Goal: Information Seeking & Learning: Learn about a topic

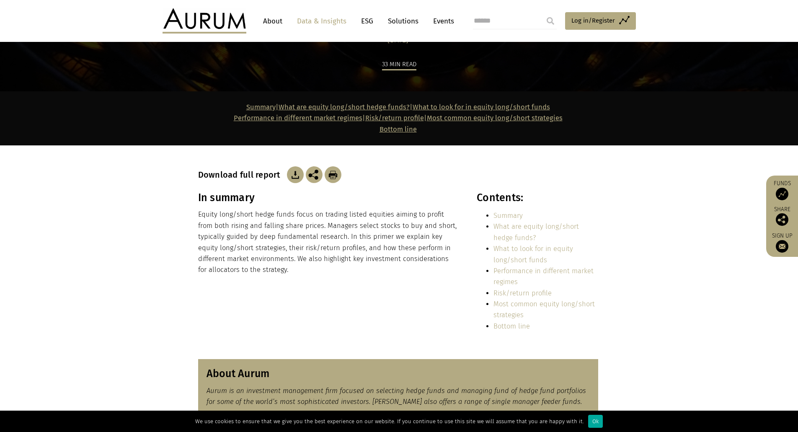
scroll to position [126, 0]
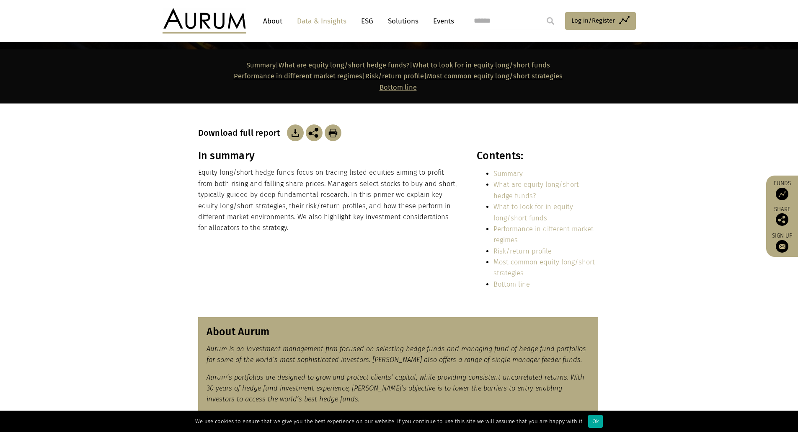
click at [290, 132] on img at bounding box center [295, 132] width 17 height 17
click at [279, 21] on link "About" at bounding box center [273, 21] width 28 height 16
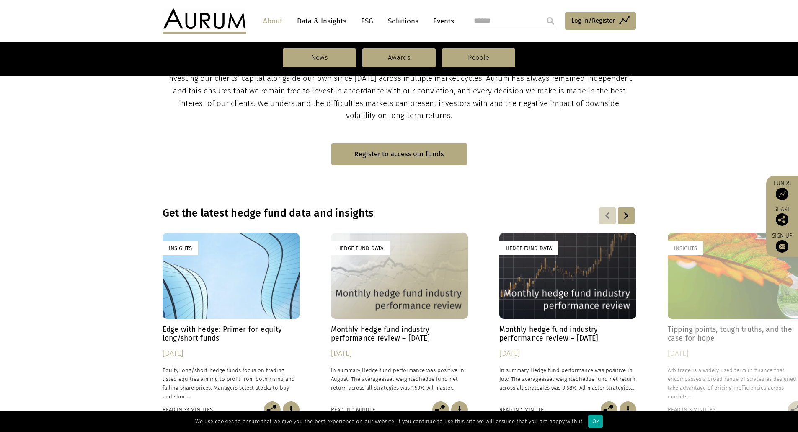
scroll to position [587, 0]
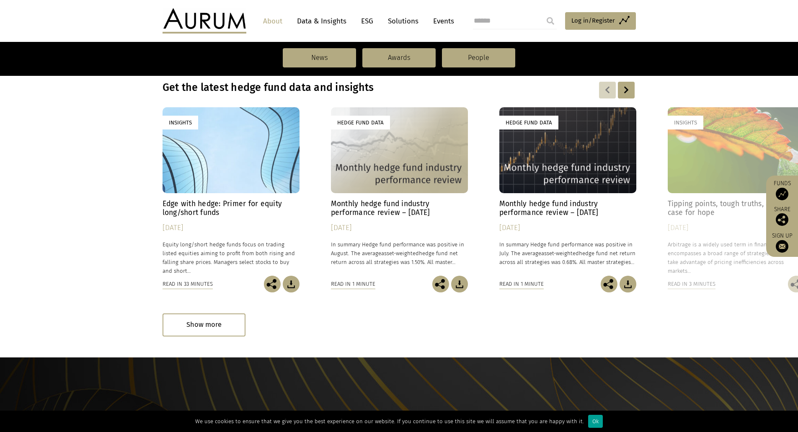
click at [595, 425] on div "Ok" at bounding box center [595, 421] width 15 height 13
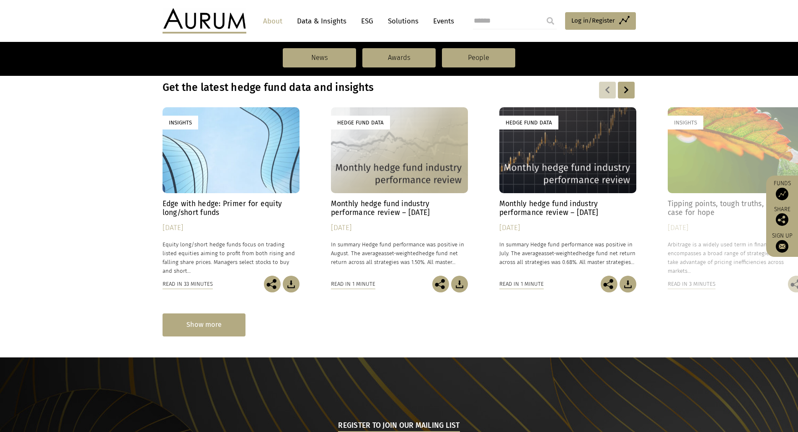
click at [222, 323] on div "Show more" at bounding box center [204, 324] width 83 height 23
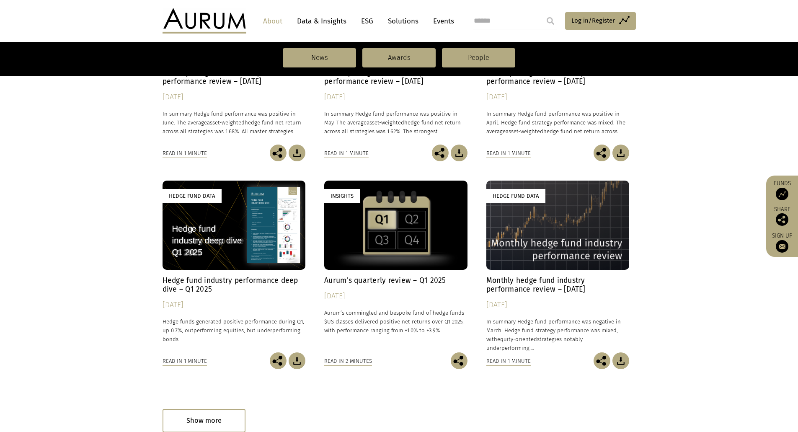
scroll to position [1173, 0]
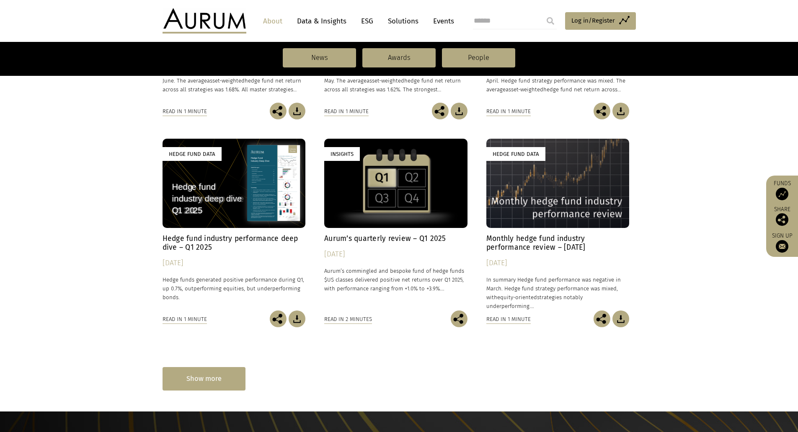
click at [226, 375] on div "Show more" at bounding box center [204, 378] width 83 height 23
click at [192, 374] on div "Show more" at bounding box center [204, 378] width 83 height 23
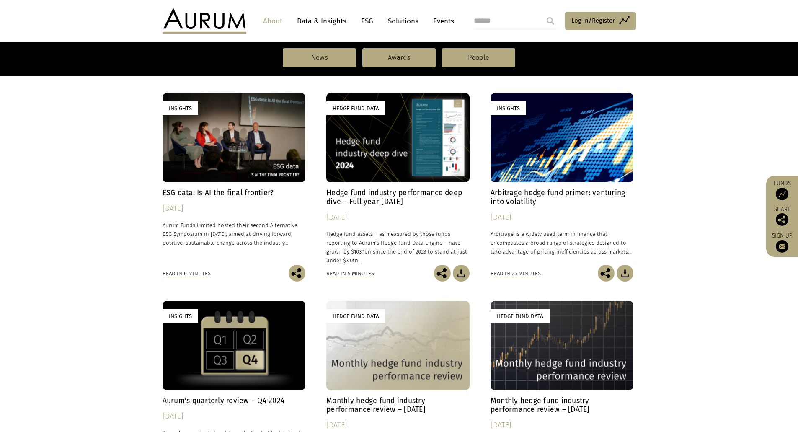
scroll to position [1676, 0]
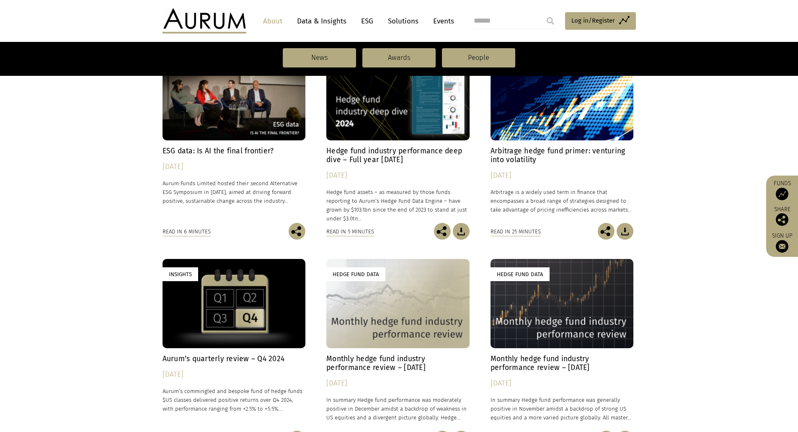
click at [522, 152] on h4 "Arbitrage hedge fund primer: venturing into volatility" at bounding box center [562, 156] width 143 height 18
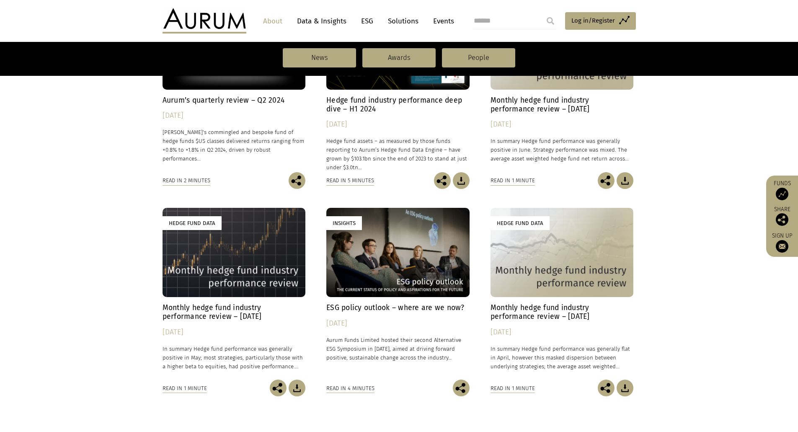
scroll to position [2850, 0]
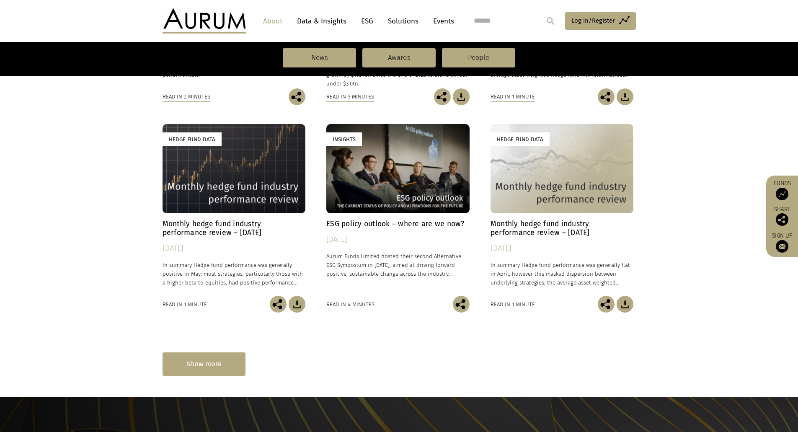
click at [188, 362] on div "Show more" at bounding box center [204, 363] width 83 height 23
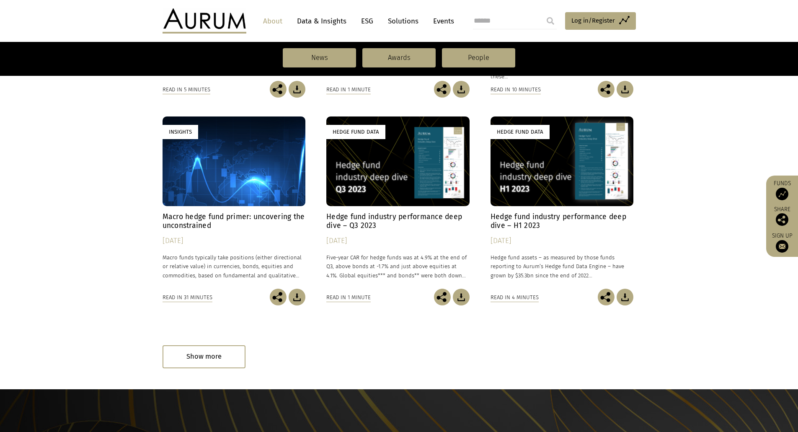
scroll to position [3730, 0]
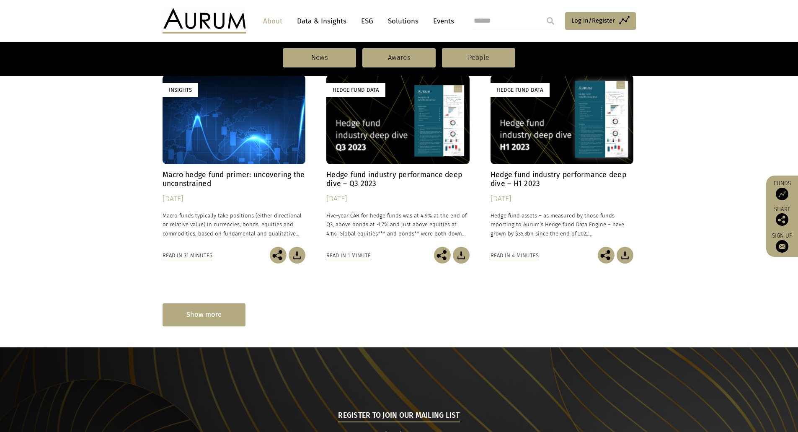
click at [214, 318] on div "Show more" at bounding box center [204, 314] width 83 height 23
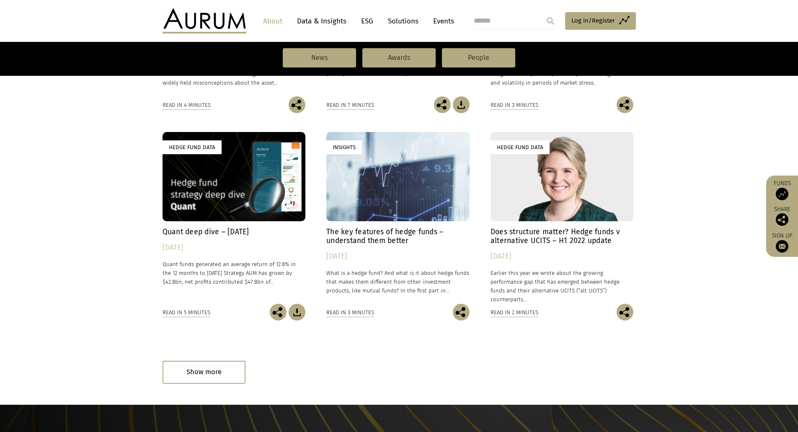
scroll to position [4545, 0]
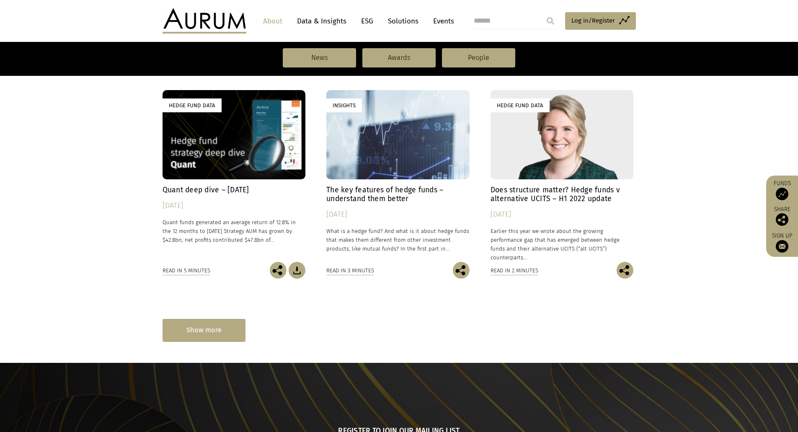
click at [192, 332] on div "Show more" at bounding box center [204, 330] width 83 height 23
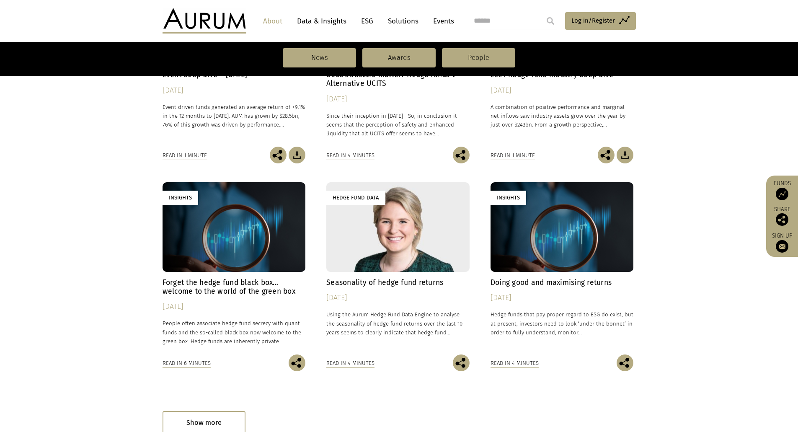
scroll to position [5325, 0]
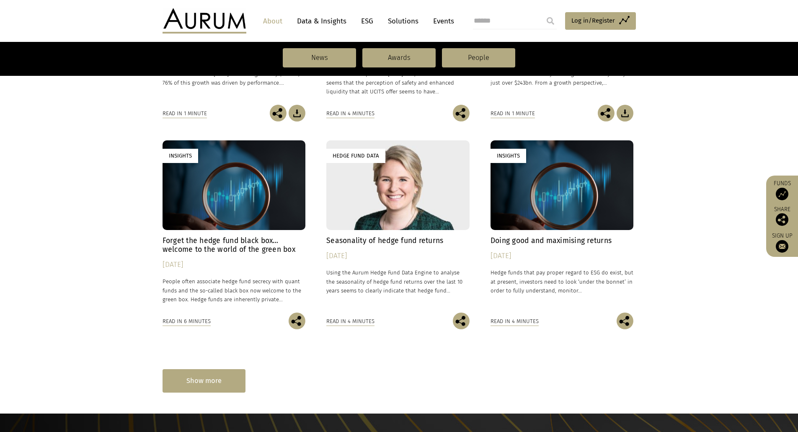
click at [202, 376] on div "Show more" at bounding box center [204, 380] width 83 height 23
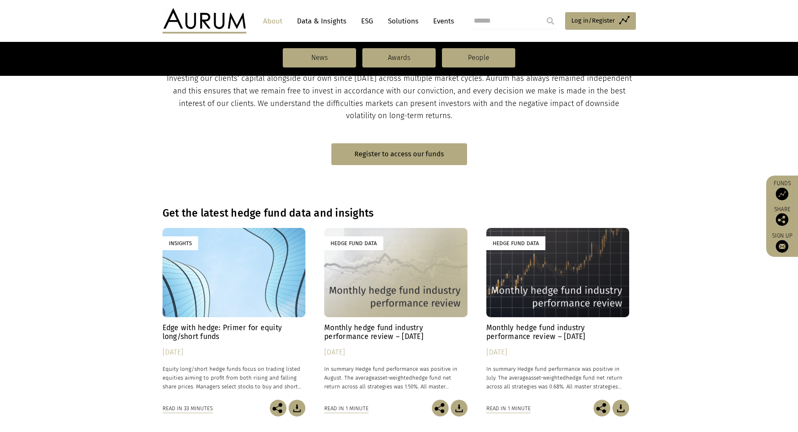
scroll to position [545, 0]
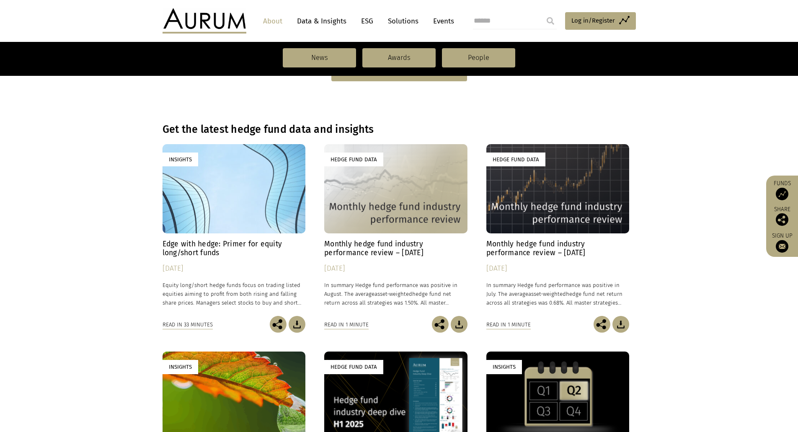
drag, startPoint x: 214, startPoint y: 244, endPoint x: 193, endPoint y: 251, distance: 21.7
click at [193, 251] on h4 "Edge with hedge: Primer for equity long/short funds" at bounding box center [234, 249] width 143 height 18
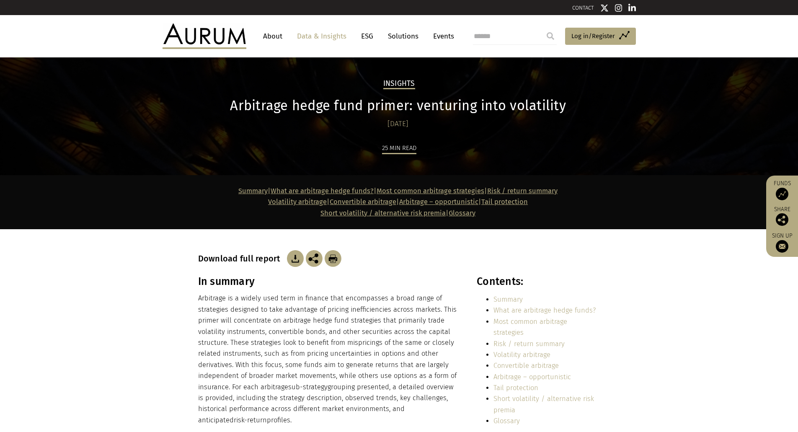
click at [290, 260] on img at bounding box center [295, 258] width 17 height 17
click at [326, 36] on link "Data & Insights" at bounding box center [322, 36] width 58 height 16
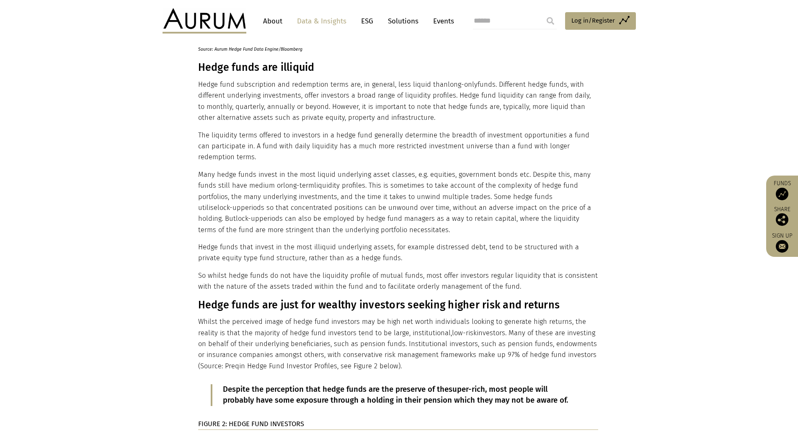
scroll to position [1048, 0]
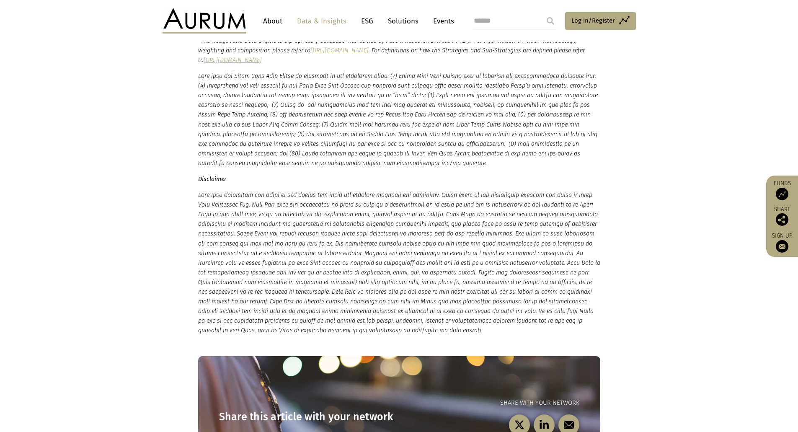
scroll to position [1718, 0]
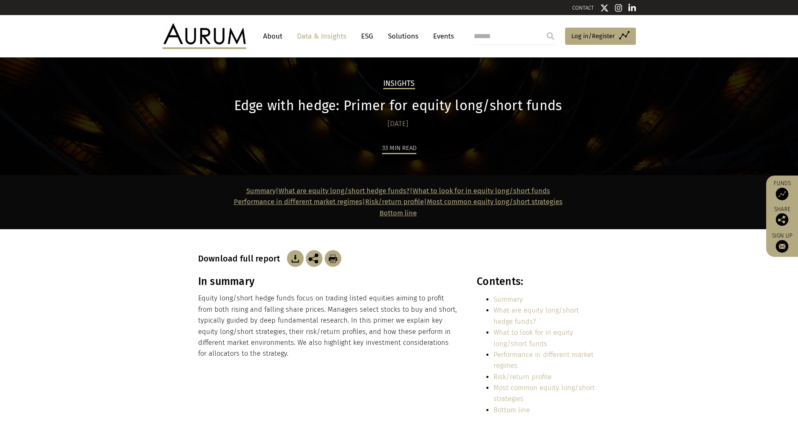
click at [264, 36] on link "About" at bounding box center [273, 36] width 28 height 16
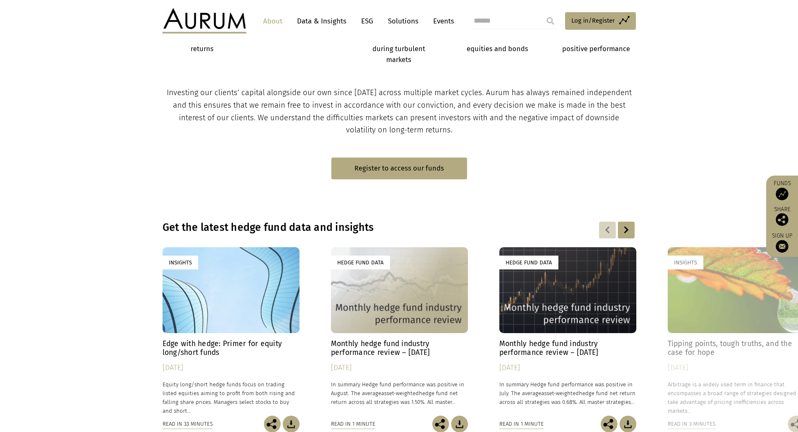
scroll to position [153, 0]
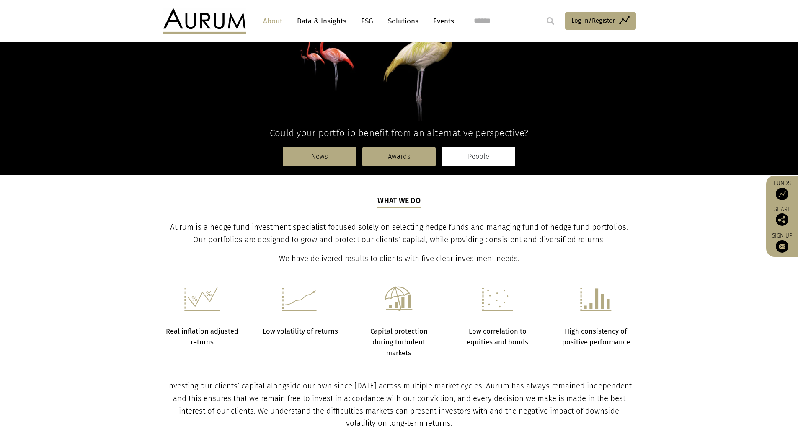
click at [474, 155] on link "People" at bounding box center [478, 156] width 73 height 19
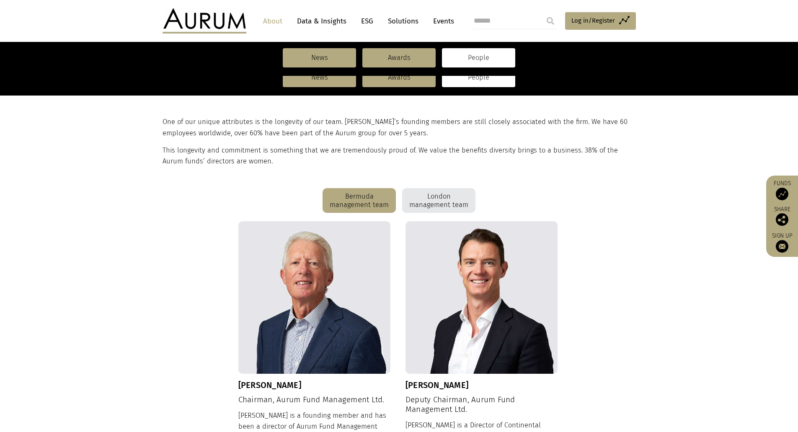
scroll to position [210, 0]
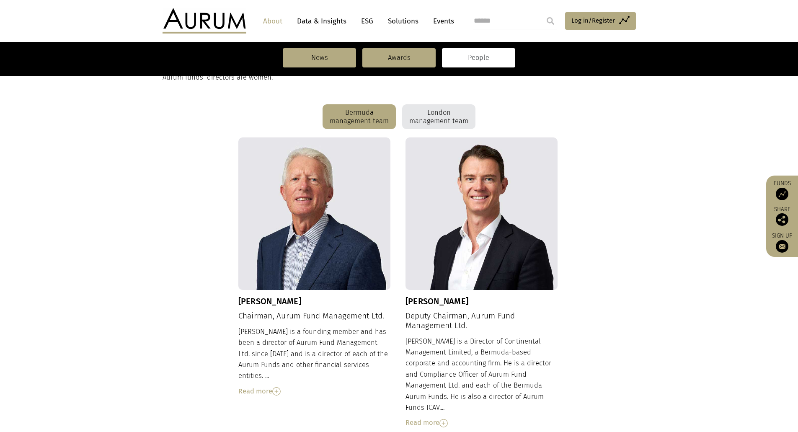
click at [436, 109] on div "London management team" at bounding box center [438, 116] width 73 height 25
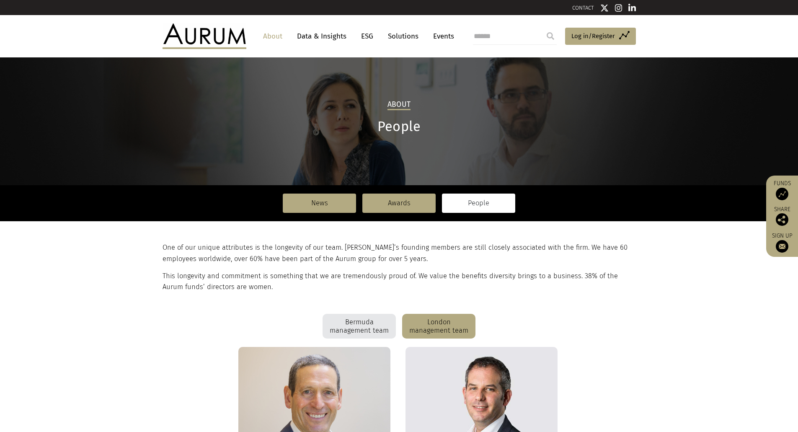
scroll to position [251, 0]
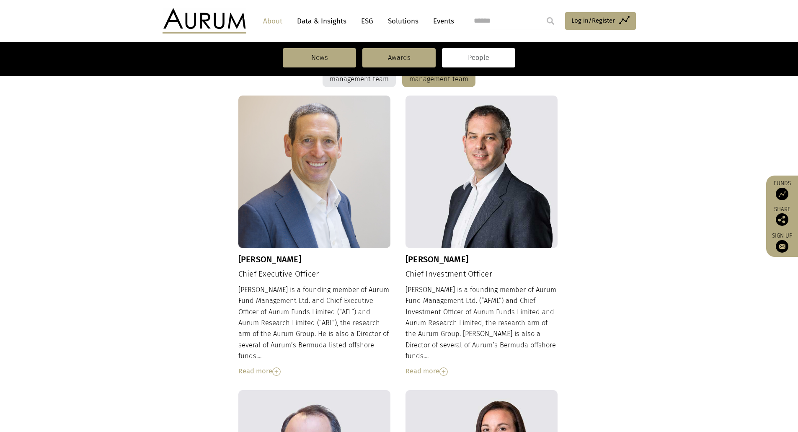
click at [314, 189] on img at bounding box center [314, 172] width 153 height 153
click at [308, 295] on div "Kevin is a founding member of Aurum Fund Management Ltd. and Chief Executive Of…" at bounding box center [314, 331] width 153 height 93
click at [258, 366] on div "Read more" at bounding box center [314, 371] width 153 height 11
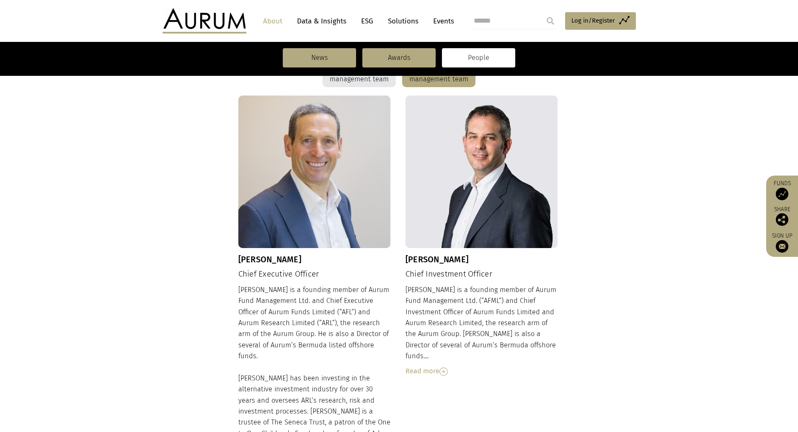
scroll to position [377, 0]
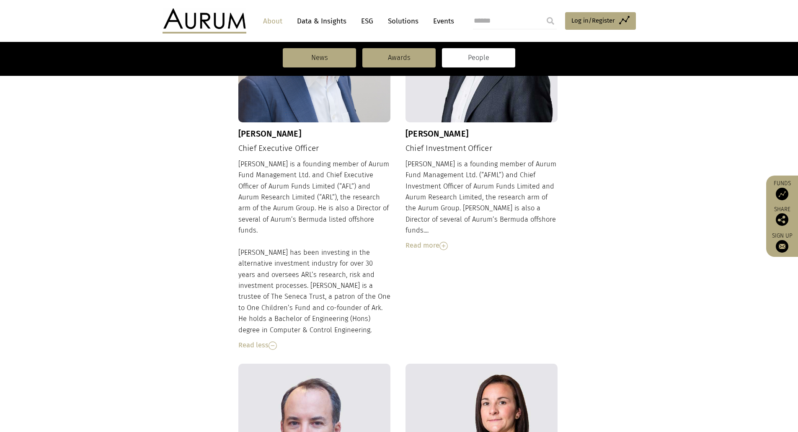
click at [448, 242] on img at bounding box center [444, 246] width 8 height 8
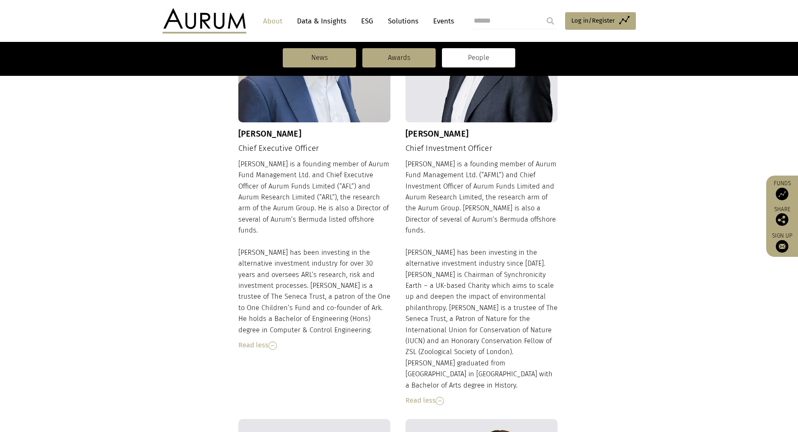
scroll to position [0, 0]
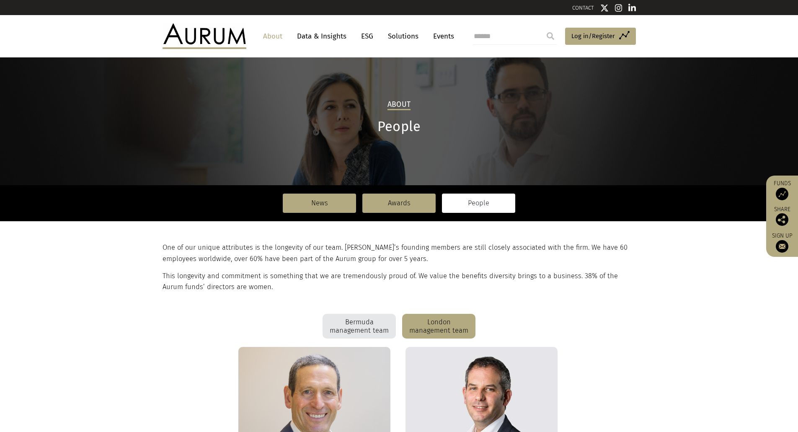
click at [319, 37] on link "Data & Insights" at bounding box center [322, 36] width 58 height 16
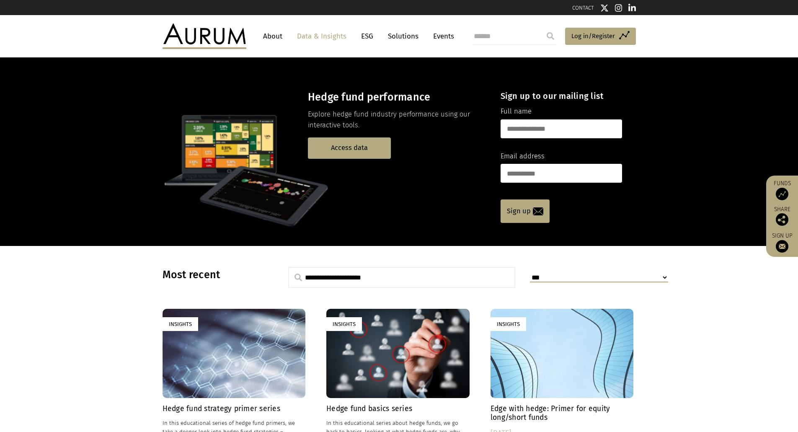
click at [418, 38] on link "Solutions" at bounding box center [403, 36] width 39 height 16
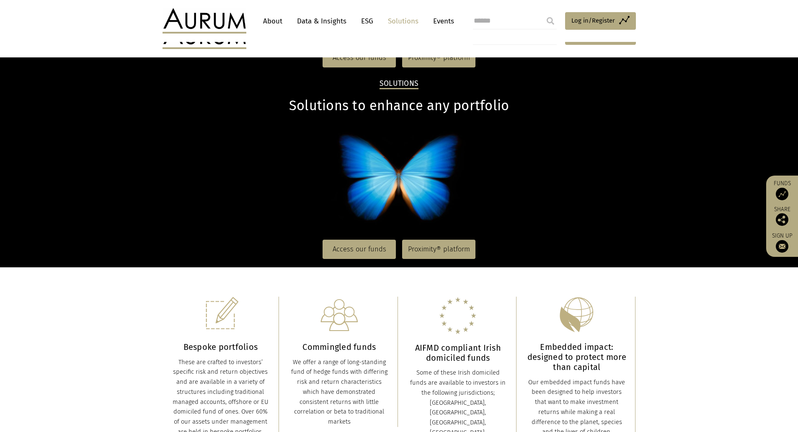
scroll to position [377, 0]
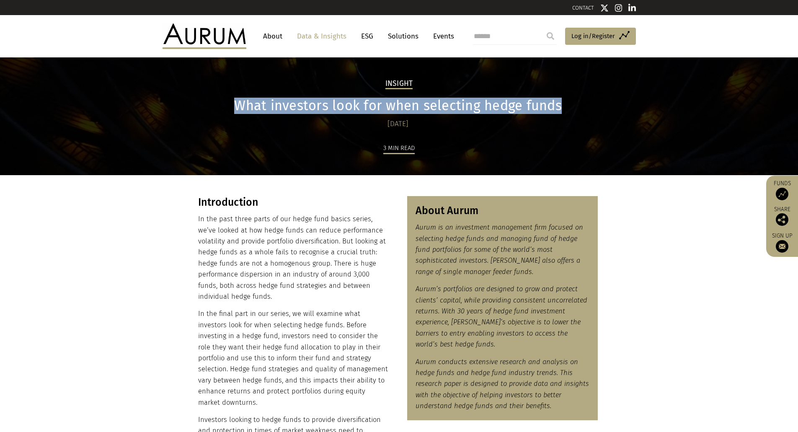
drag, startPoint x: 233, startPoint y: 106, endPoint x: 578, endPoint y: 105, distance: 344.9
click at [578, 105] on h1 "What investors look for when selecting hedge funds" at bounding box center [398, 106] width 400 height 16
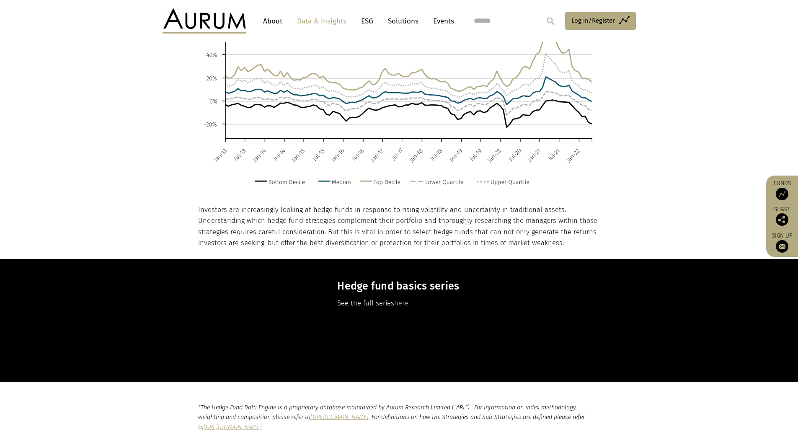
scroll to position [2514, 0]
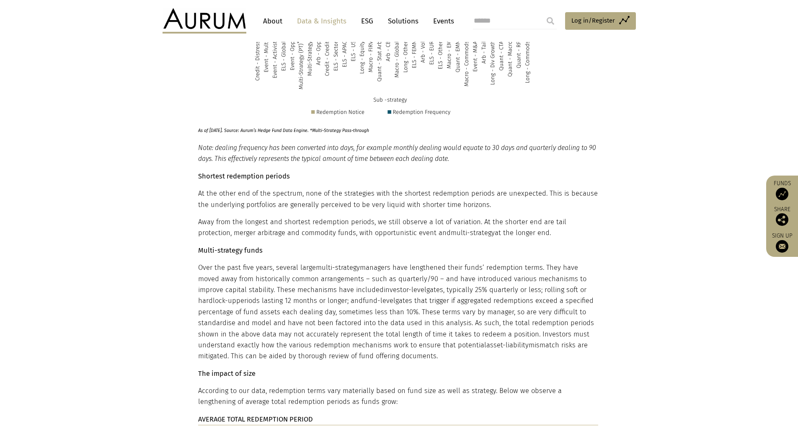
scroll to position [4819, 0]
